Goal: Transaction & Acquisition: Book appointment/travel/reservation

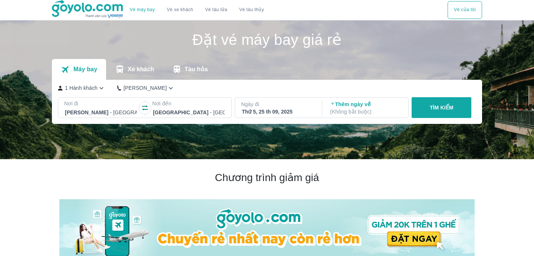
click at [434, 102] on button "TÌM KIẾM" at bounding box center [442, 107] width 60 height 21
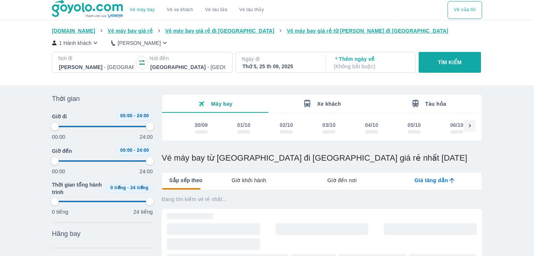
type input "97.9166666666667"
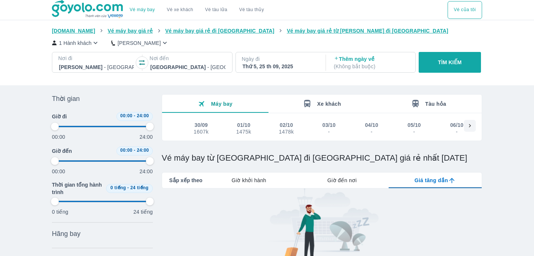
click at [297, 66] on div "Thứ 5, 25 th 09, 2025" at bounding box center [280, 66] width 75 height 7
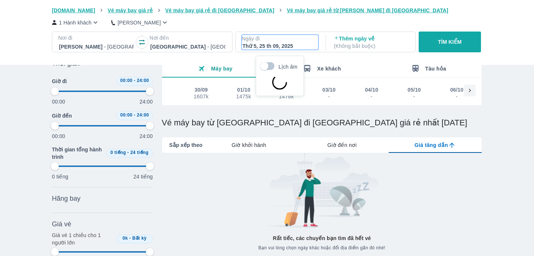
scroll to position [43, 0]
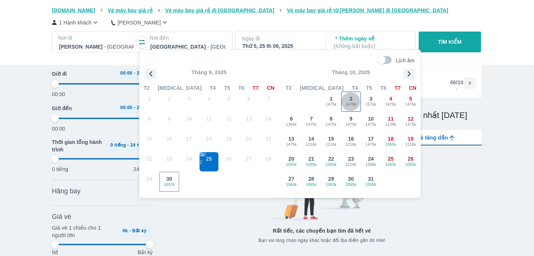
click at [352, 101] on span "2" at bounding box center [351, 98] width 3 height 7
type input "97.9166666666667"
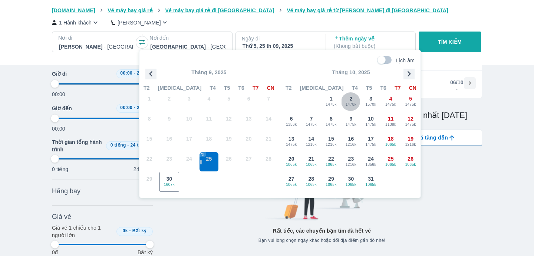
type input "97.9166666666667"
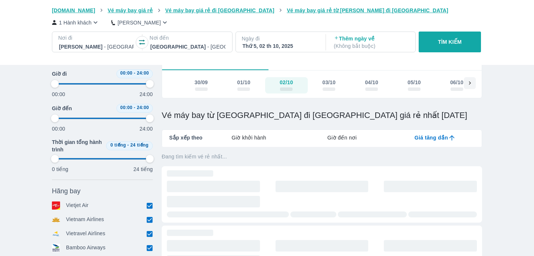
type input "97.9166666666667"
checkbox input "true"
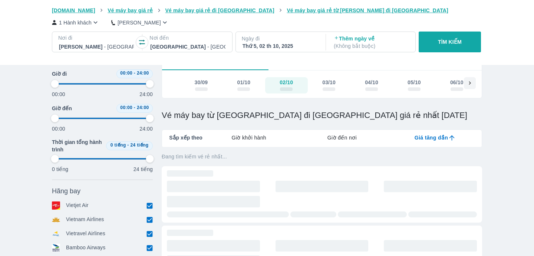
checkbox input "true"
type input "97.9166666666667"
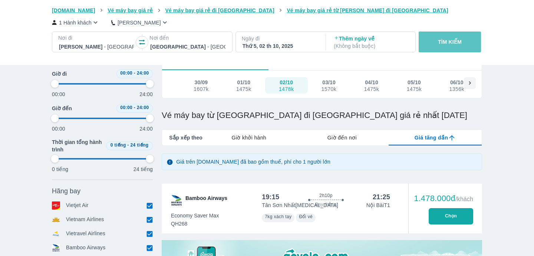
click at [445, 42] on p "TÌM KIẾM" at bounding box center [450, 41] width 24 height 7
type input "97.9166666666667"
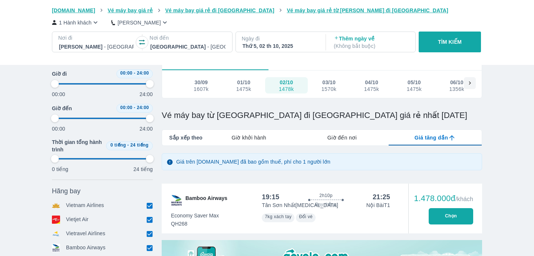
type input "97.9166666666667"
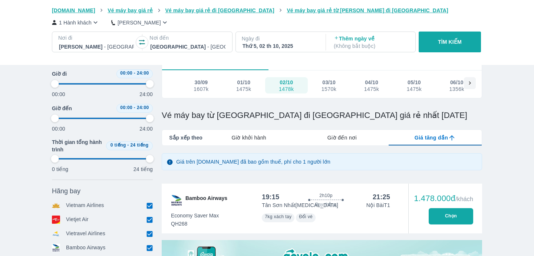
type input "97.9166666666667"
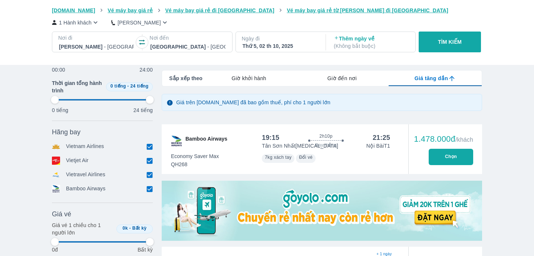
scroll to position [103, 0]
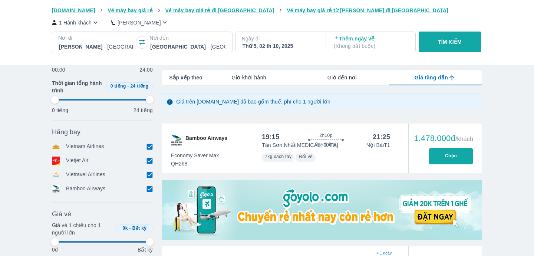
type input "97.9166666666667"
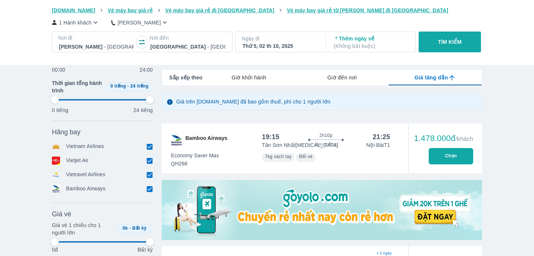
type input "97.9166666666667"
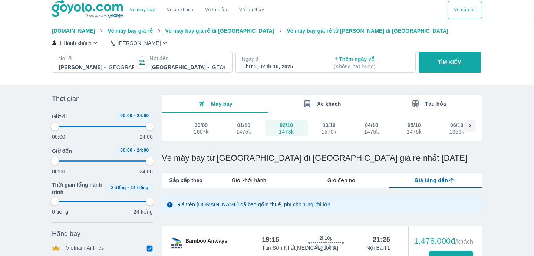
click at [79, 7] on img at bounding box center [88, 9] width 72 height 19
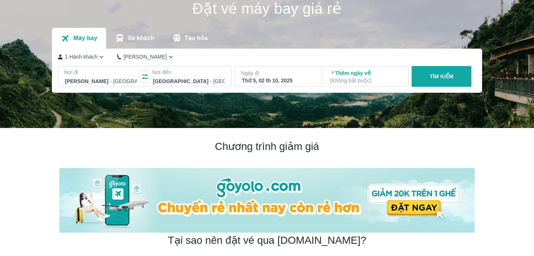
scroll to position [13, 0]
